Goal: Book appointment/travel/reservation

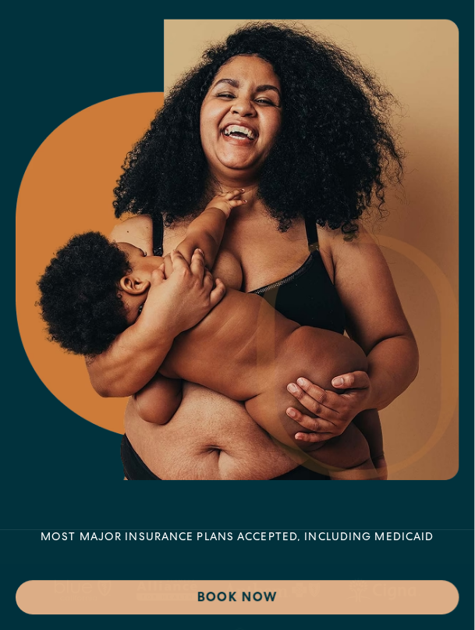
scroll to position [471, 0]
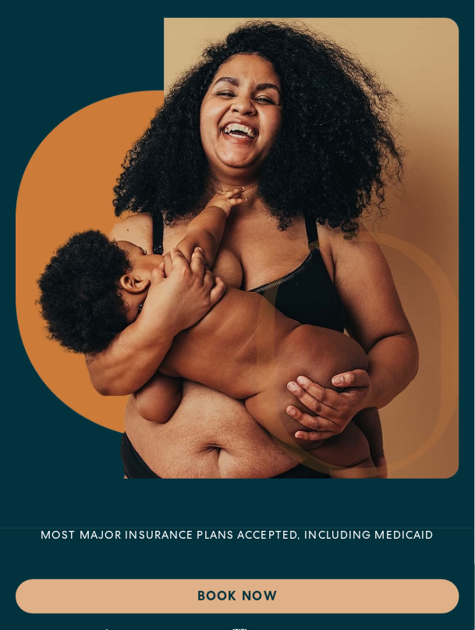
click at [361, 576] on img at bounding box center [384, 588] width 76 height 25
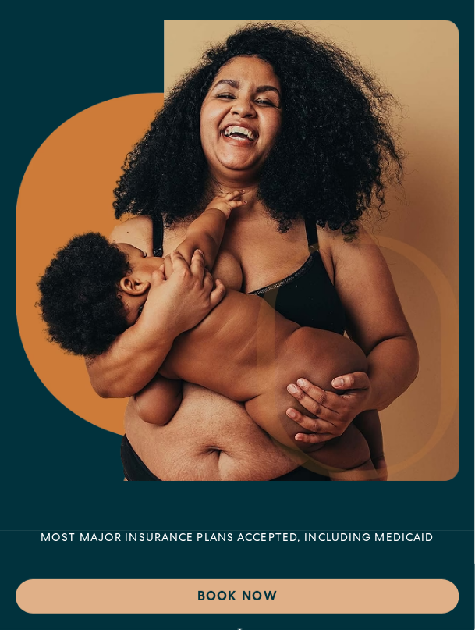
scroll to position [467, 0]
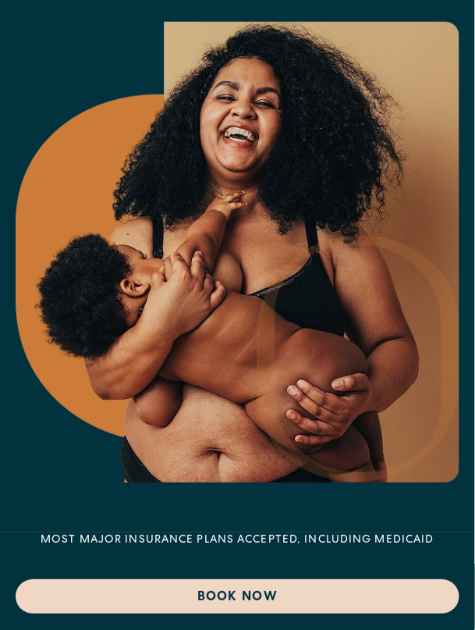
click at [304, 578] on div "Book Now" at bounding box center [237, 597] width 475 height 66
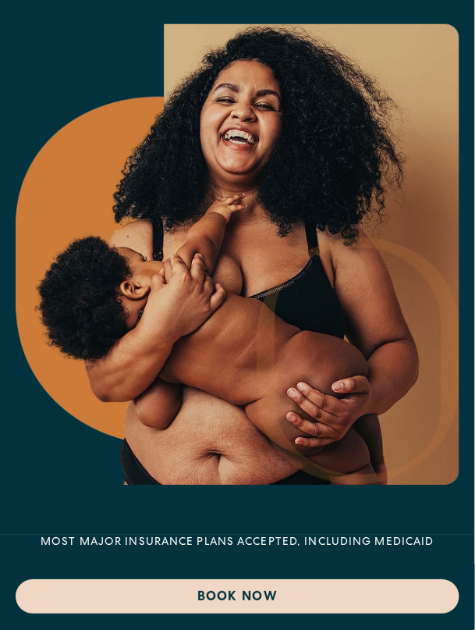
scroll to position [467, 0]
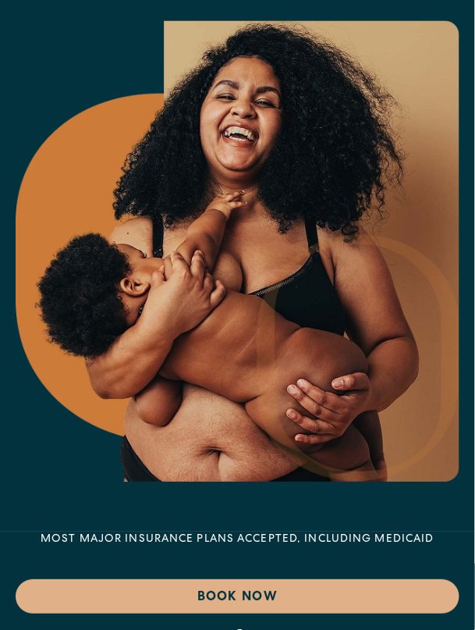
click at [268, 595] on link "Book Now" at bounding box center [238, 597] width 444 height 34
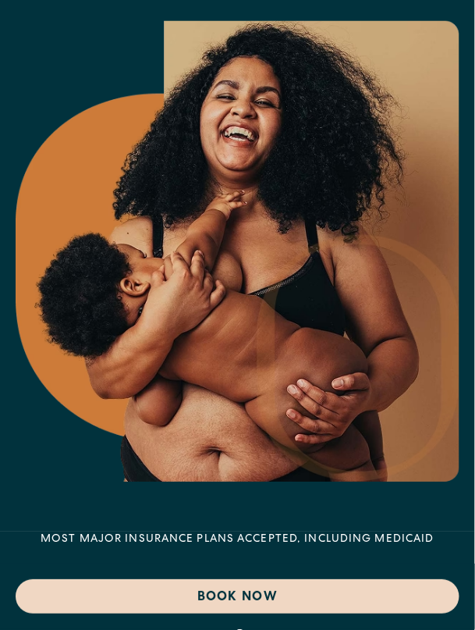
click at [360, 584] on link "Book Now" at bounding box center [238, 597] width 444 height 34
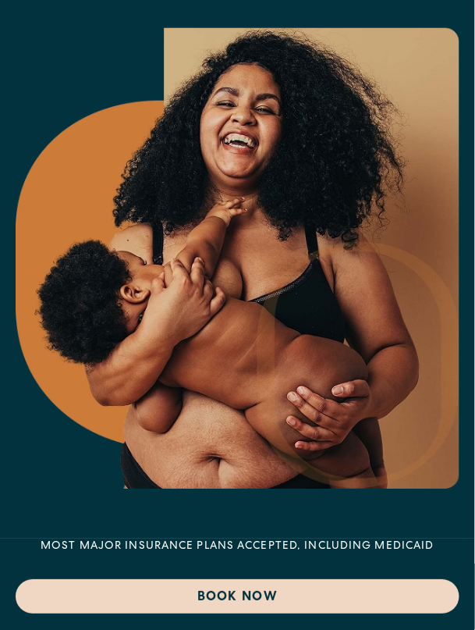
scroll to position [460, 0]
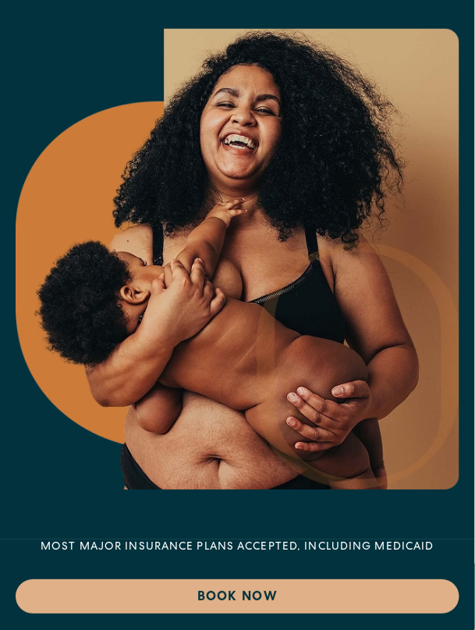
click at [55, 126] on img at bounding box center [238, 258] width 444 height 461
click at [55, 115] on img at bounding box center [238, 258] width 444 height 461
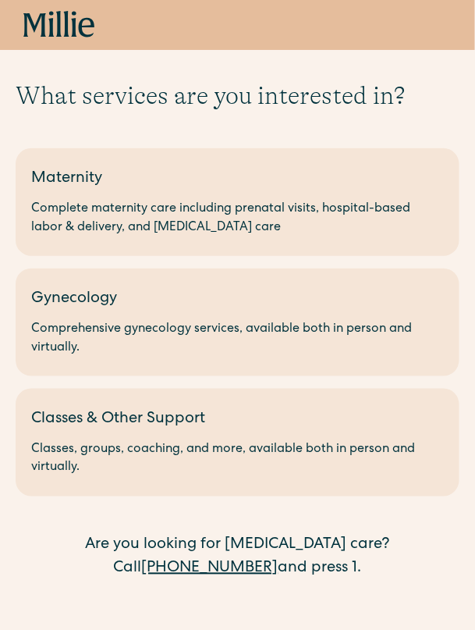
click at [236, 560] on div "Are you looking for [MEDICAL_DATA] care? Call [PHONE_NUMBER] and press 1." at bounding box center [238, 557] width 444 height 47
click at [240, 574] on div "Are you looking for [MEDICAL_DATA] care? Call [PHONE_NUMBER] and press 1." at bounding box center [238, 557] width 444 height 47
click at [34, 91] on h1 "What services are you interested in?" at bounding box center [238, 96] width 444 height 30
